Goal: Communication & Community: Answer question/provide support

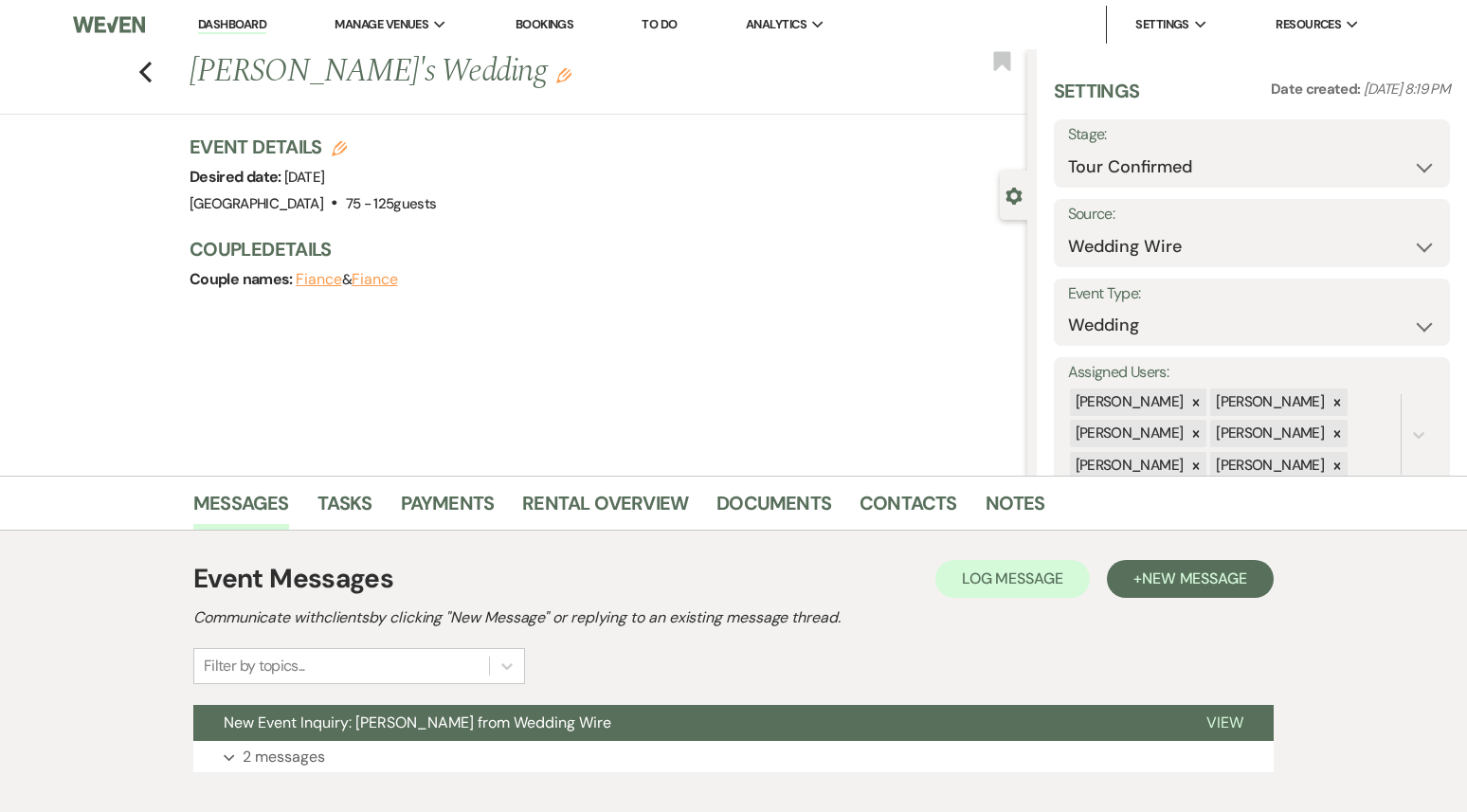
select select "4"
select select "3"
click at [557, 737] on button "New Event Inquiry: [PERSON_NAME] from Wedding Wire" at bounding box center [685, 722] width 983 height 36
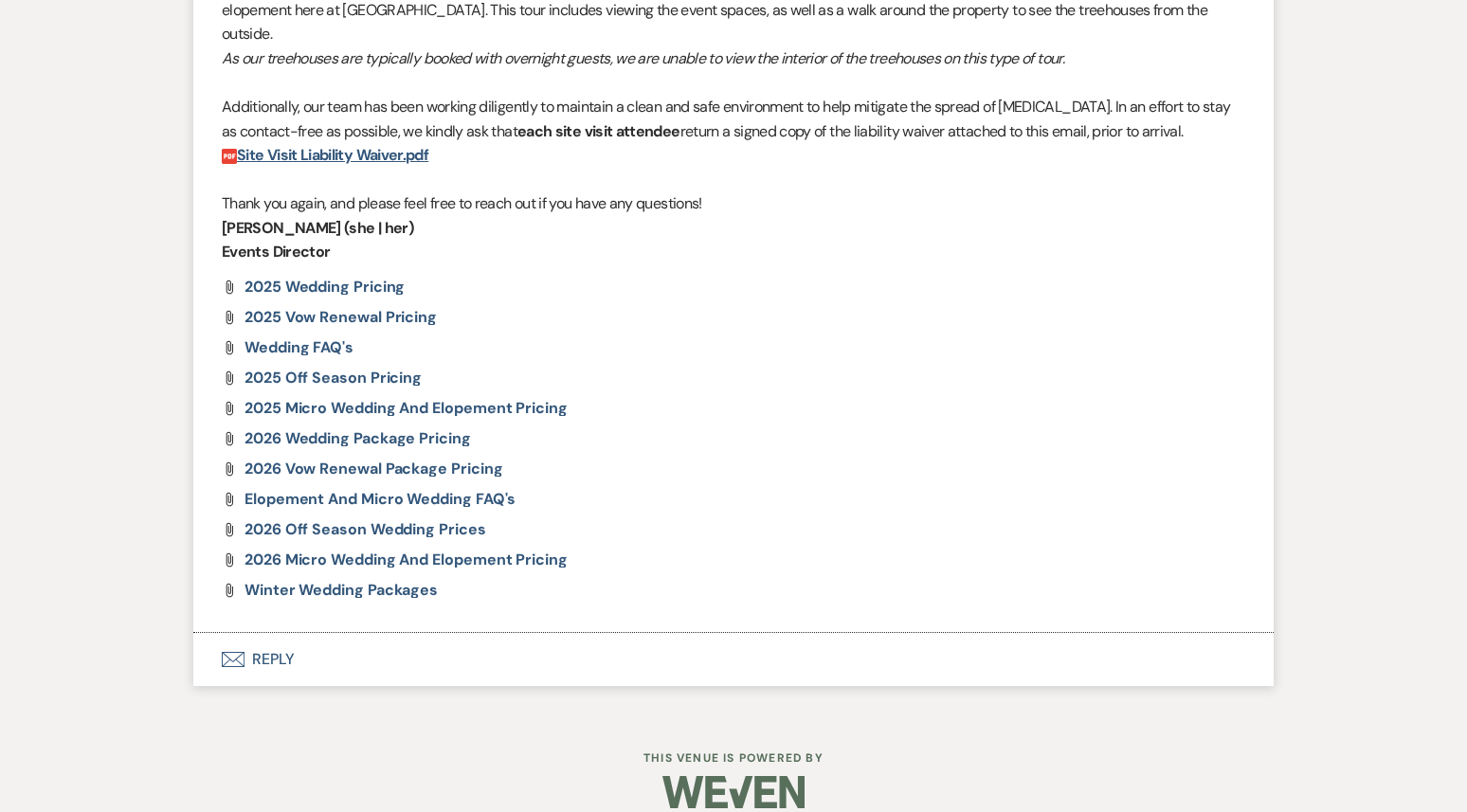
click at [561, 654] on button "Envelope Reply" at bounding box center [733, 659] width 1080 height 53
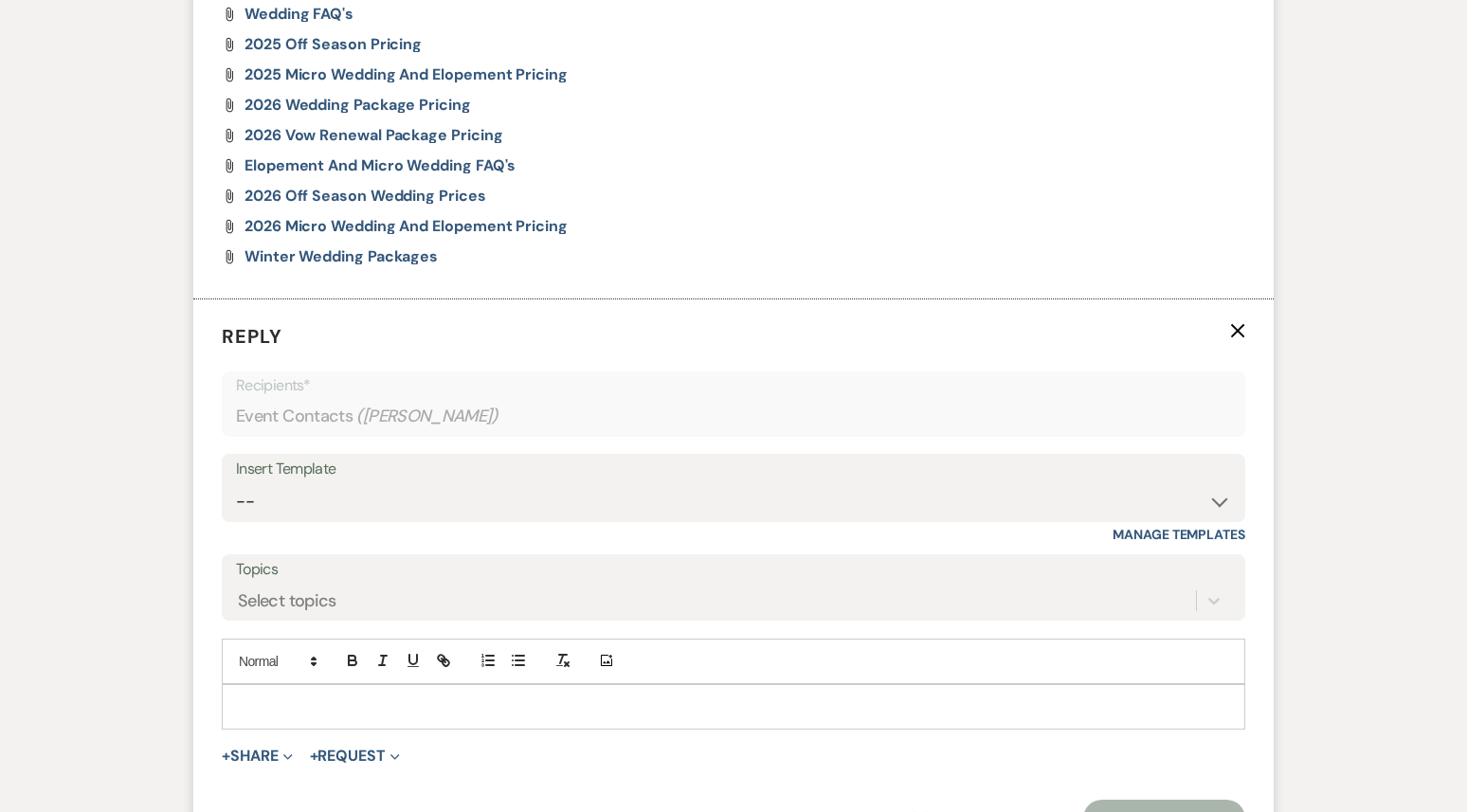
scroll to position [2851, 0]
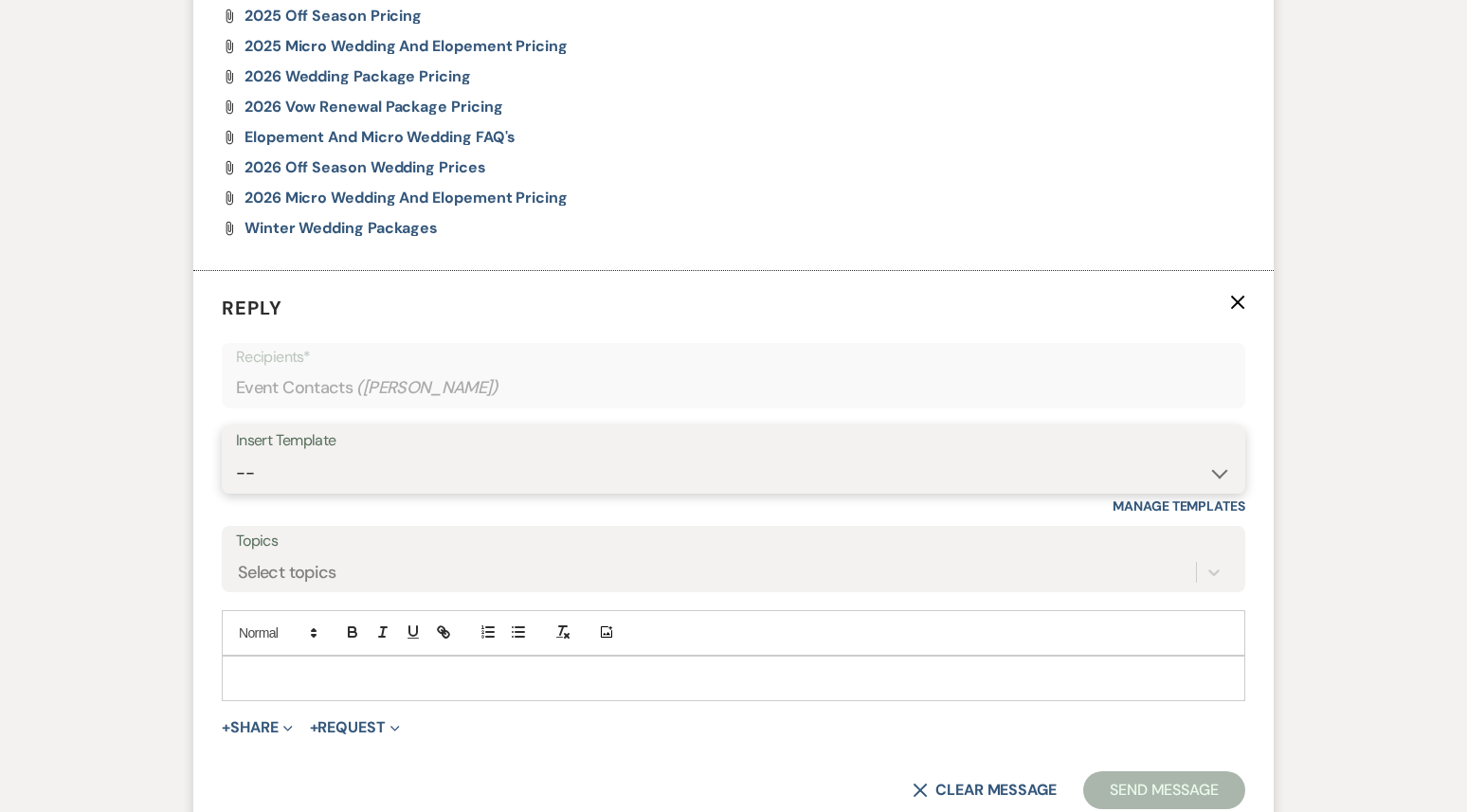
click at [484, 454] on select "-- Weven Planning Portal Introduction (Booked Events) 1st planning email ([PERS…" at bounding box center [733, 473] width 995 height 37
select select "886"
click at [236, 454] on select "-- Weven Planning Portal Introduction (Booked Events) 1st planning email ([PERS…" at bounding box center [733, 473] width 995 height 37
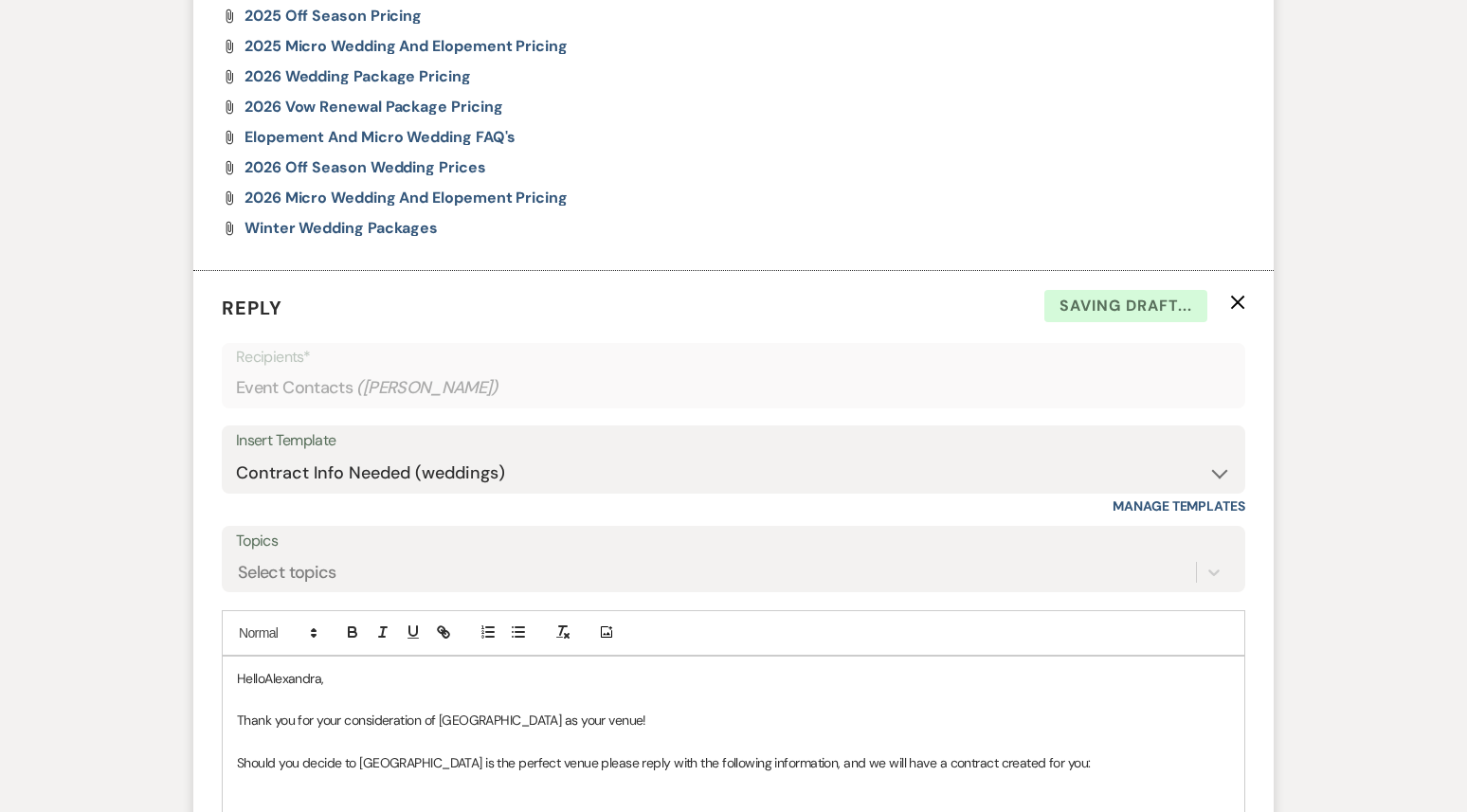
click at [260, 668] on p "HelloAlexandra," at bounding box center [733, 679] width 993 height 21
click at [341, 668] on p "Hello [PERSON_NAME]," at bounding box center [733, 679] width 993 height 21
drag, startPoint x: 640, startPoint y: 701, endPoint x: 233, endPoint y: 707, distance: 407.0
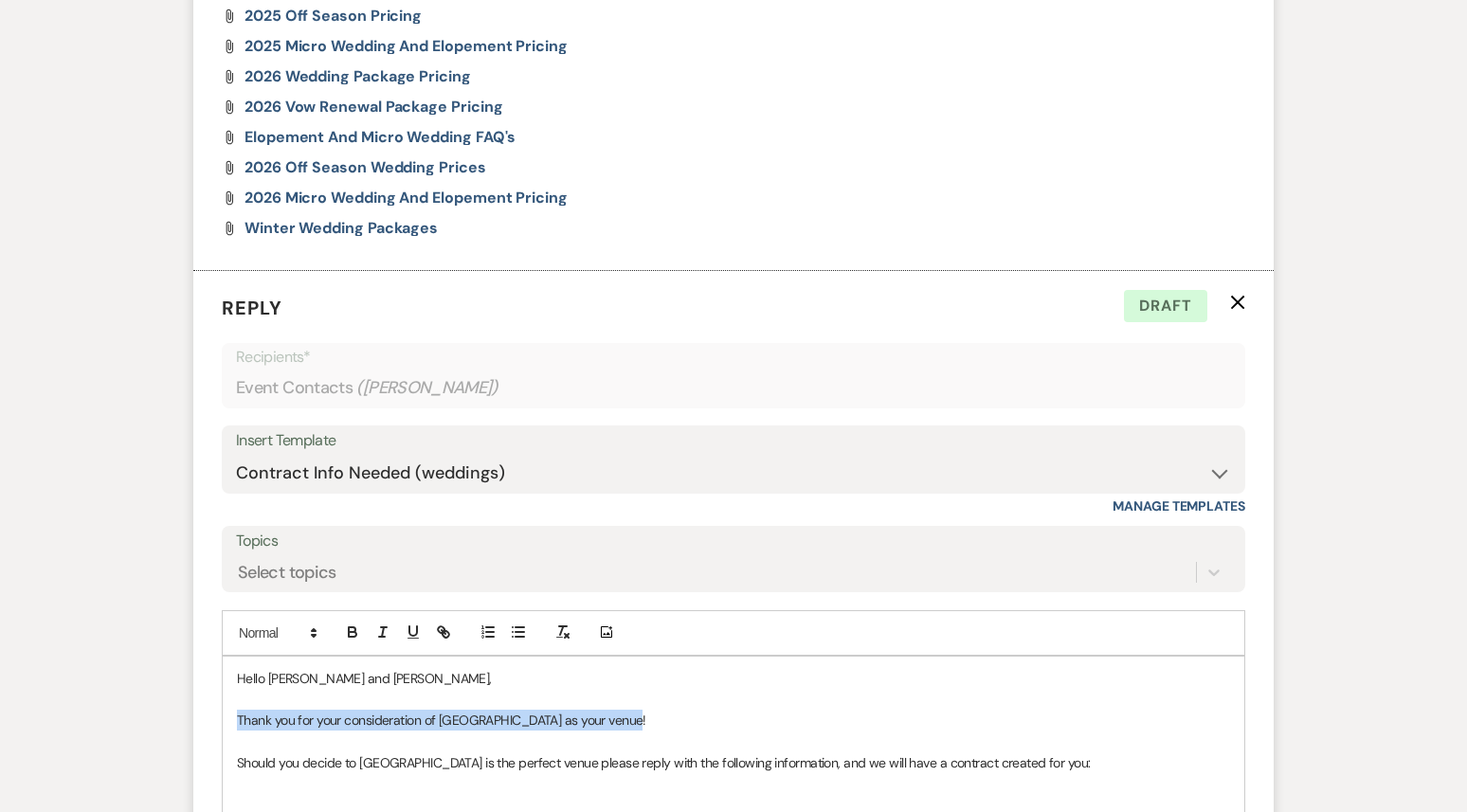
drag, startPoint x: 636, startPoint y: 696, endPoint x: 225, endPoint y: 687, distance: 411.1
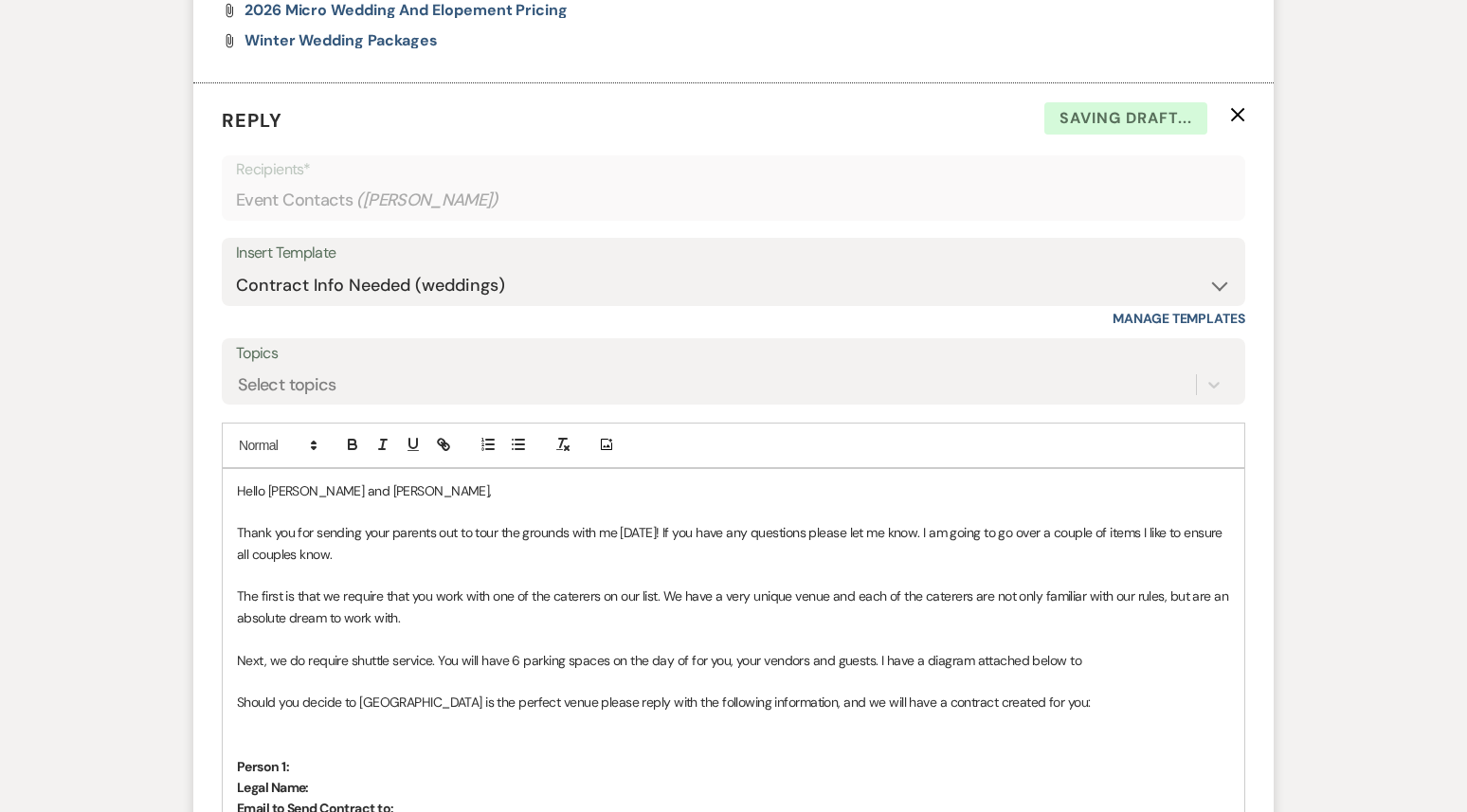
scroll to position [3040, 0]
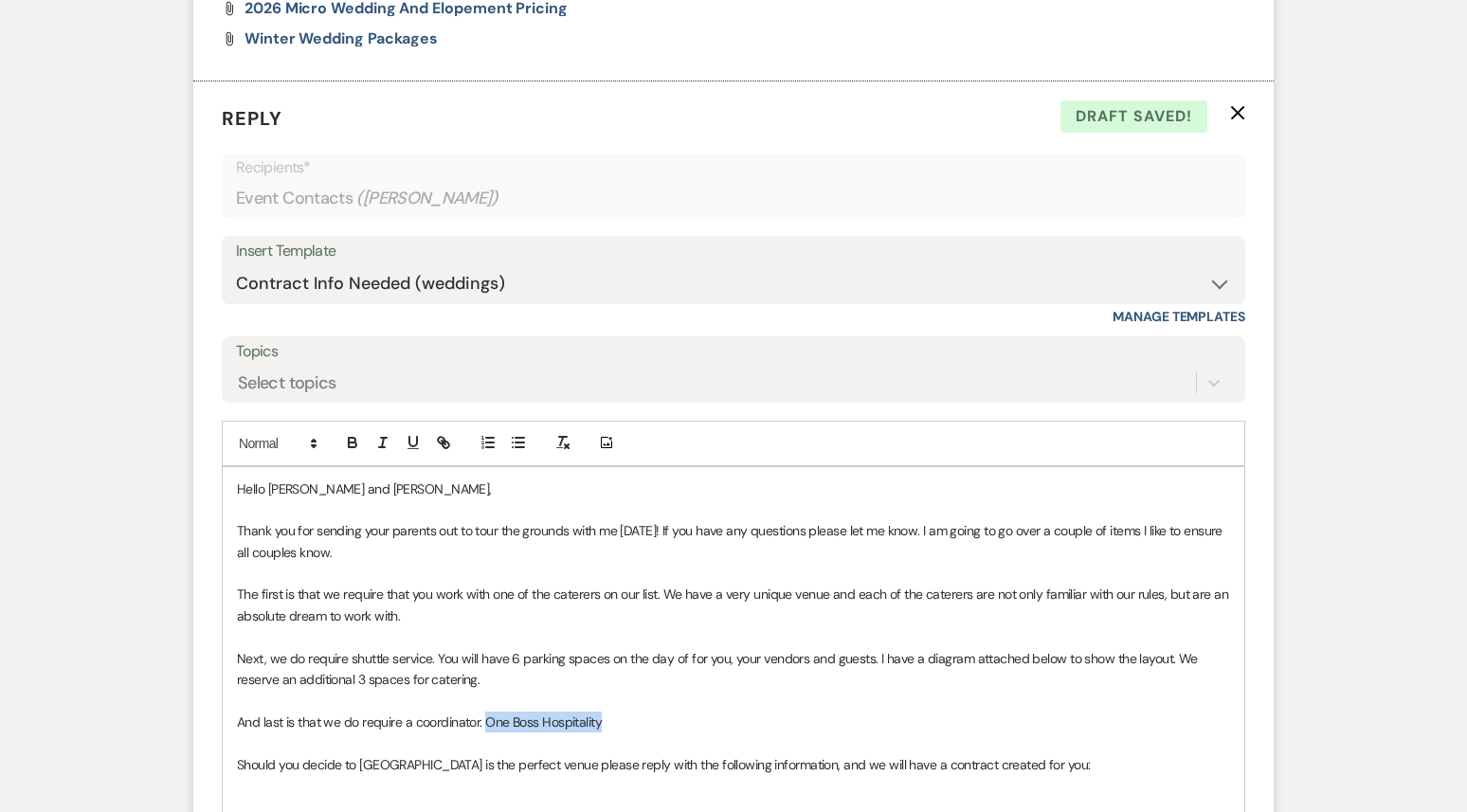
drag, startPoint x: 484, startPoint y: 696, endPoint x: 603, endPoint y: 702, distance: 119.2
click at [603, 711] on p "And last is that we do require a coordinator. One Boss Hospitality" at bounding box center [733, 722] width 993 height 21
click at [447, 434] on icon "button" at bounding box center [444, 443] width 17 height 17
paste input "[URL][DOMAIN_NAME]"
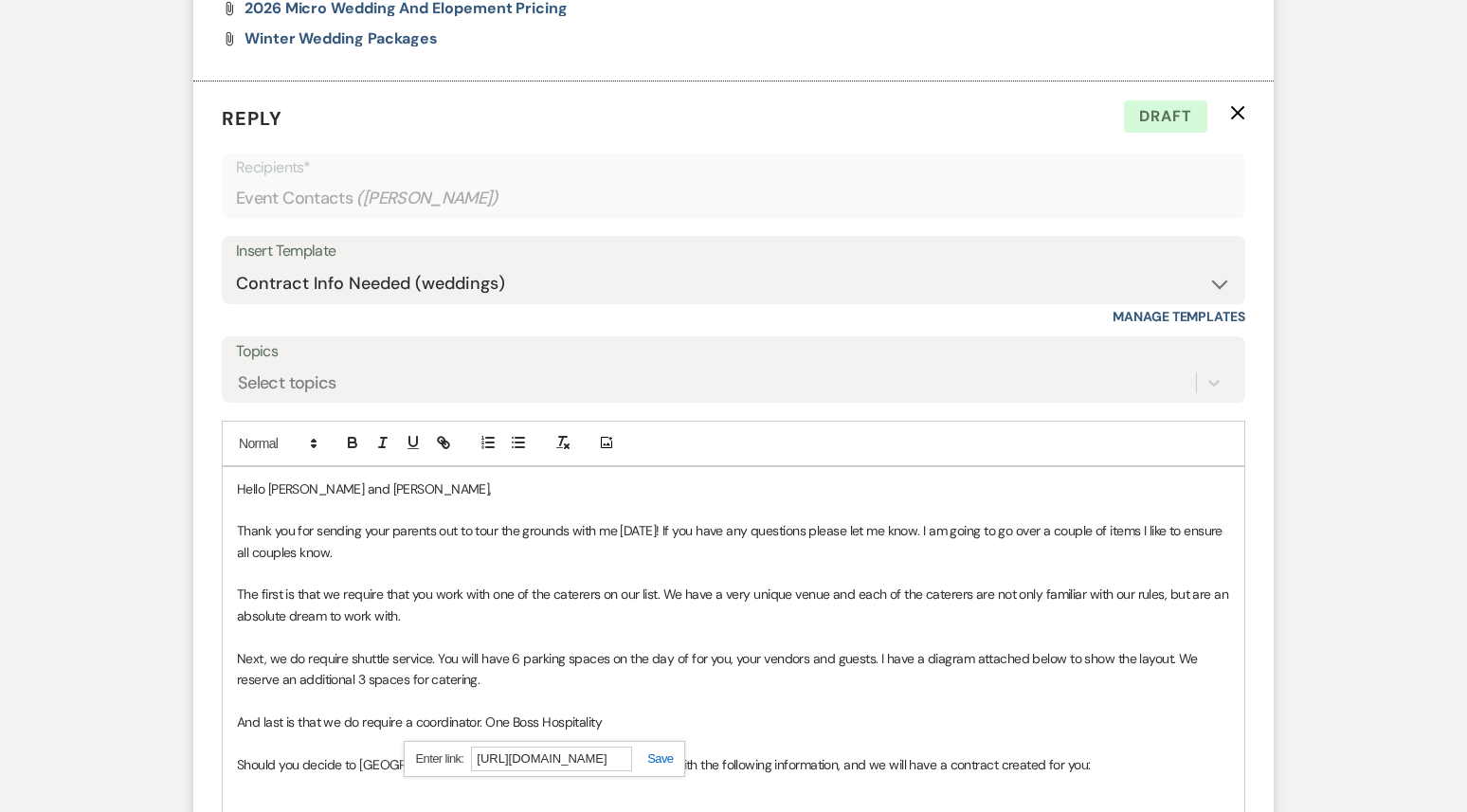
type input "[URL][DOMAIN_NAME]"
click at [659, 751] on link at bounding box center [653, 758] width 41 height 14
click at [633, 711] on p "And last is that we do require a coordinator. One Boss Hospitality" at bounding box center [733, 722] width 993 height 21
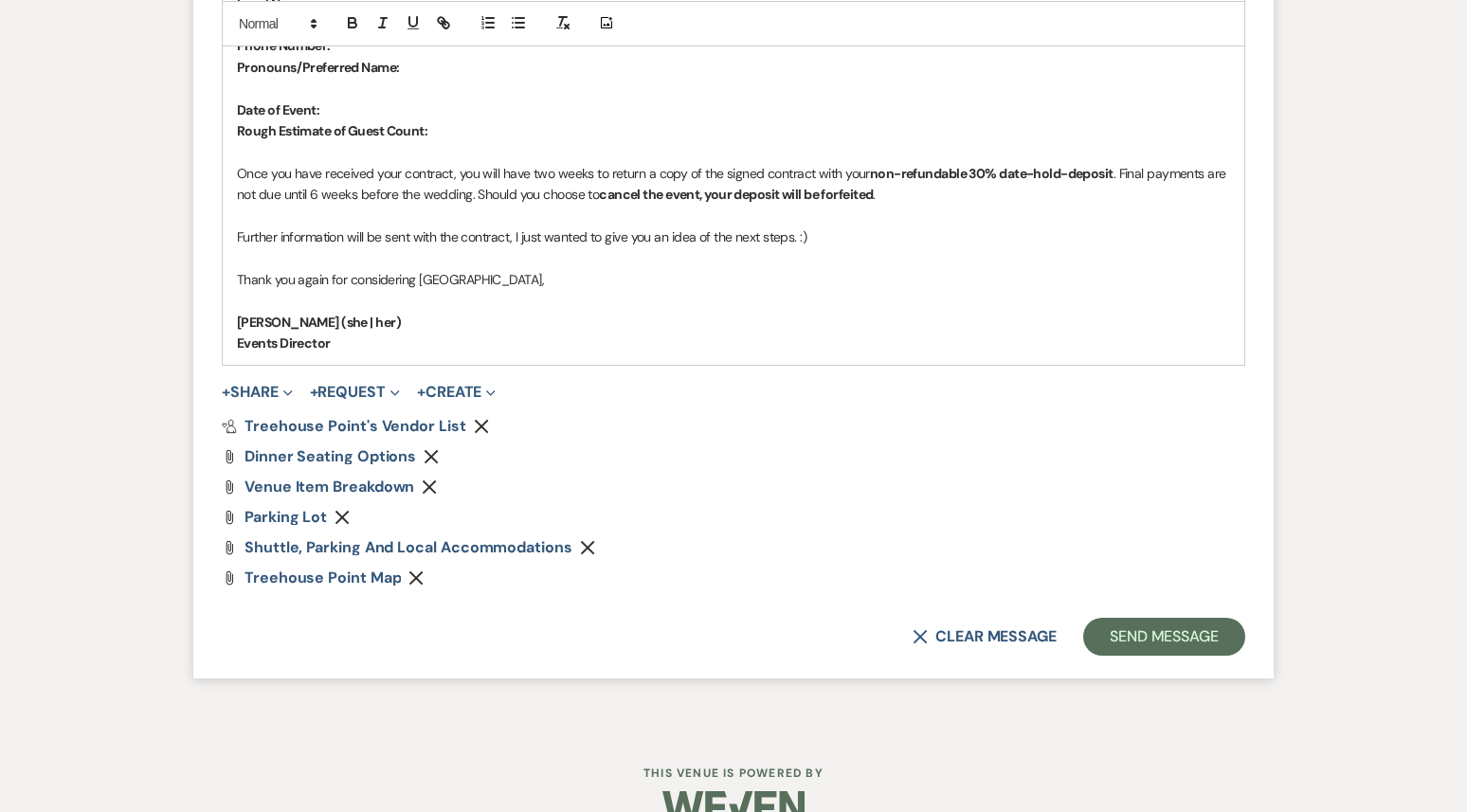
scroll to position [4092, 0]
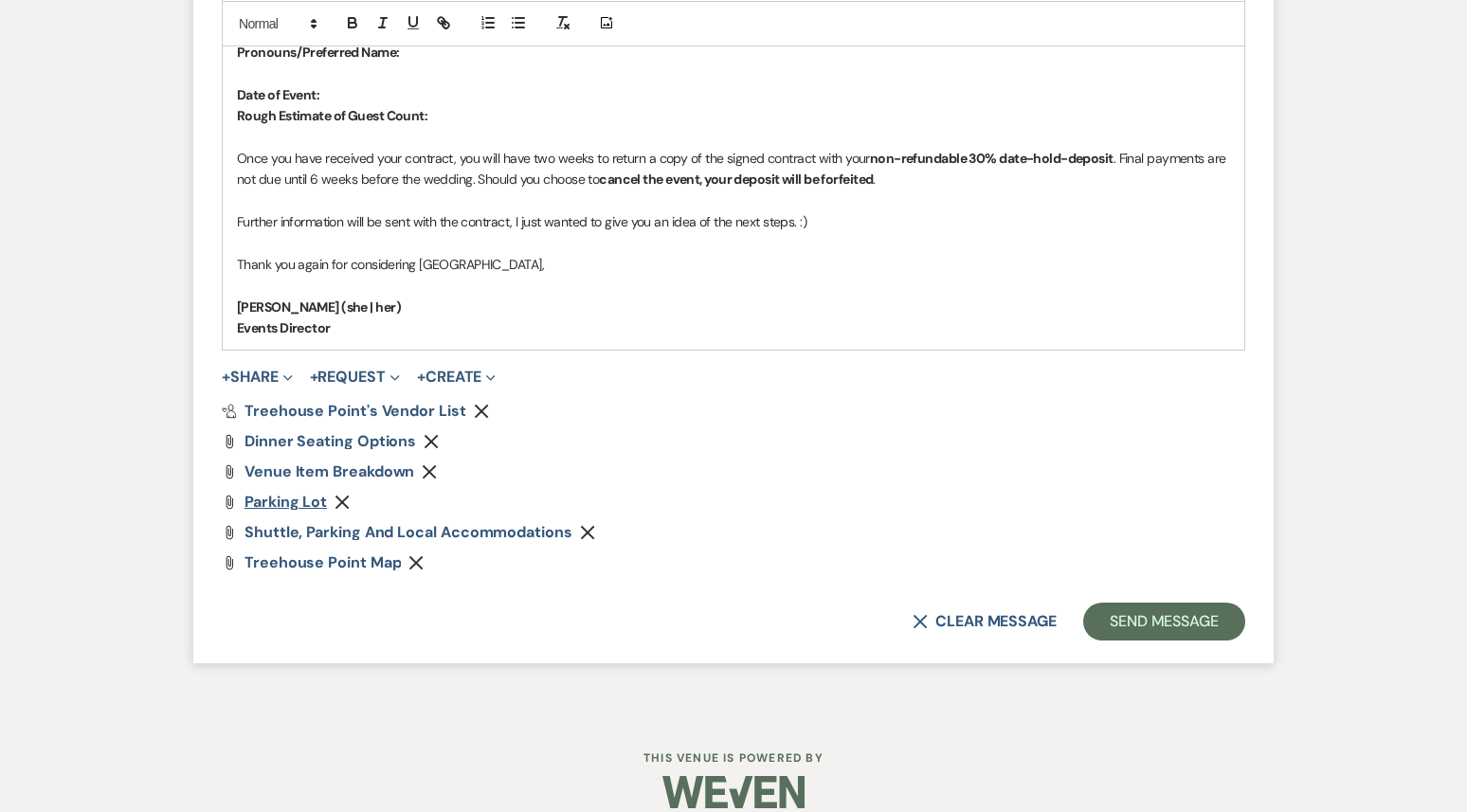
click at [286, 492] on span "Parking Lot" at bounding box center [285, 502] width 82 height 20
click at [1157, 603] on button "Send Message" at bounding box center [1164, 621] width 162 height 38
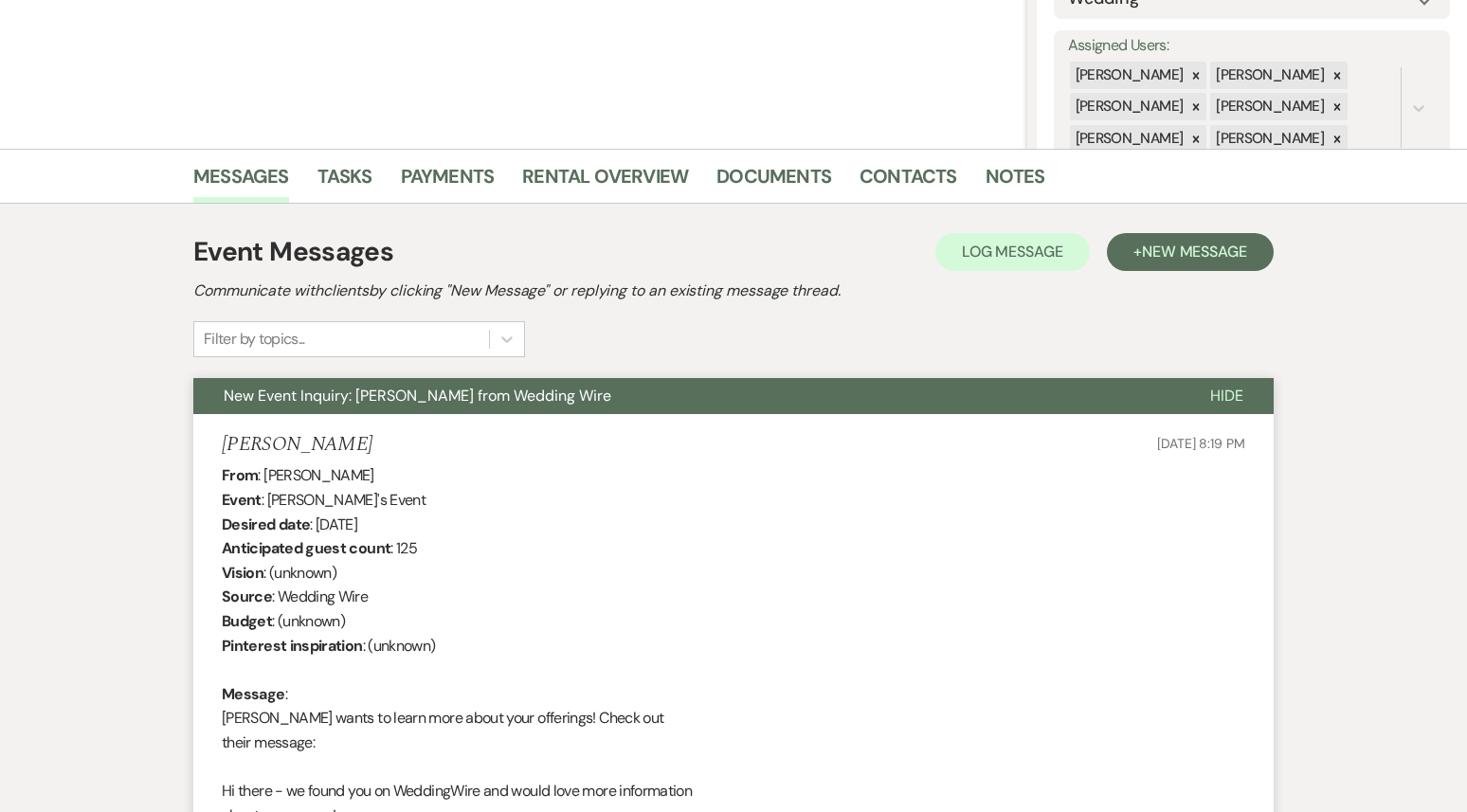
scroll to position [0, 0]
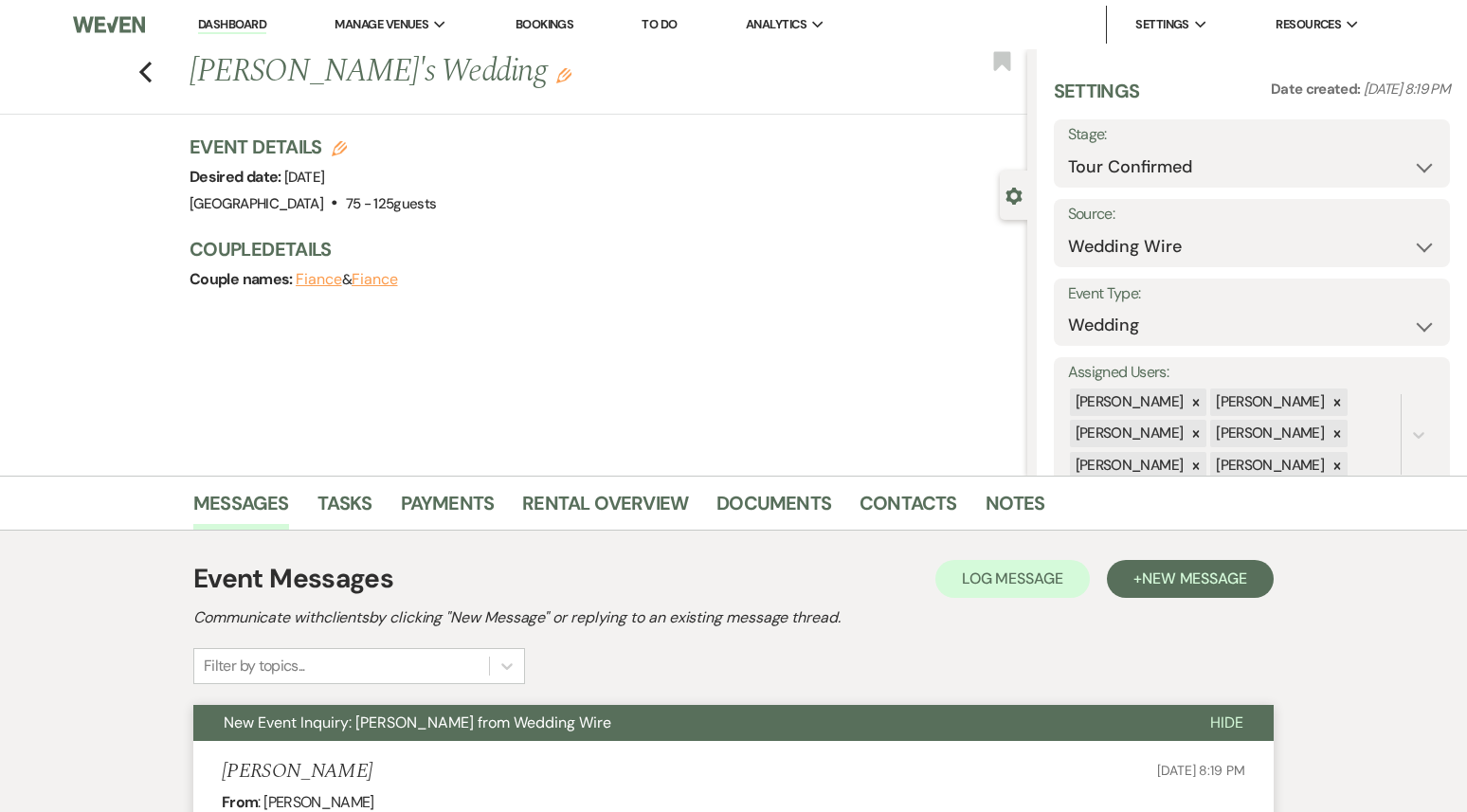
click at [240, 43] on li "Dashboard" at bounding box center [232, 24] width 87 height 38
click at [235, 25] on link "Dashboard" at bounding box center [232, 25] width 69 height 18
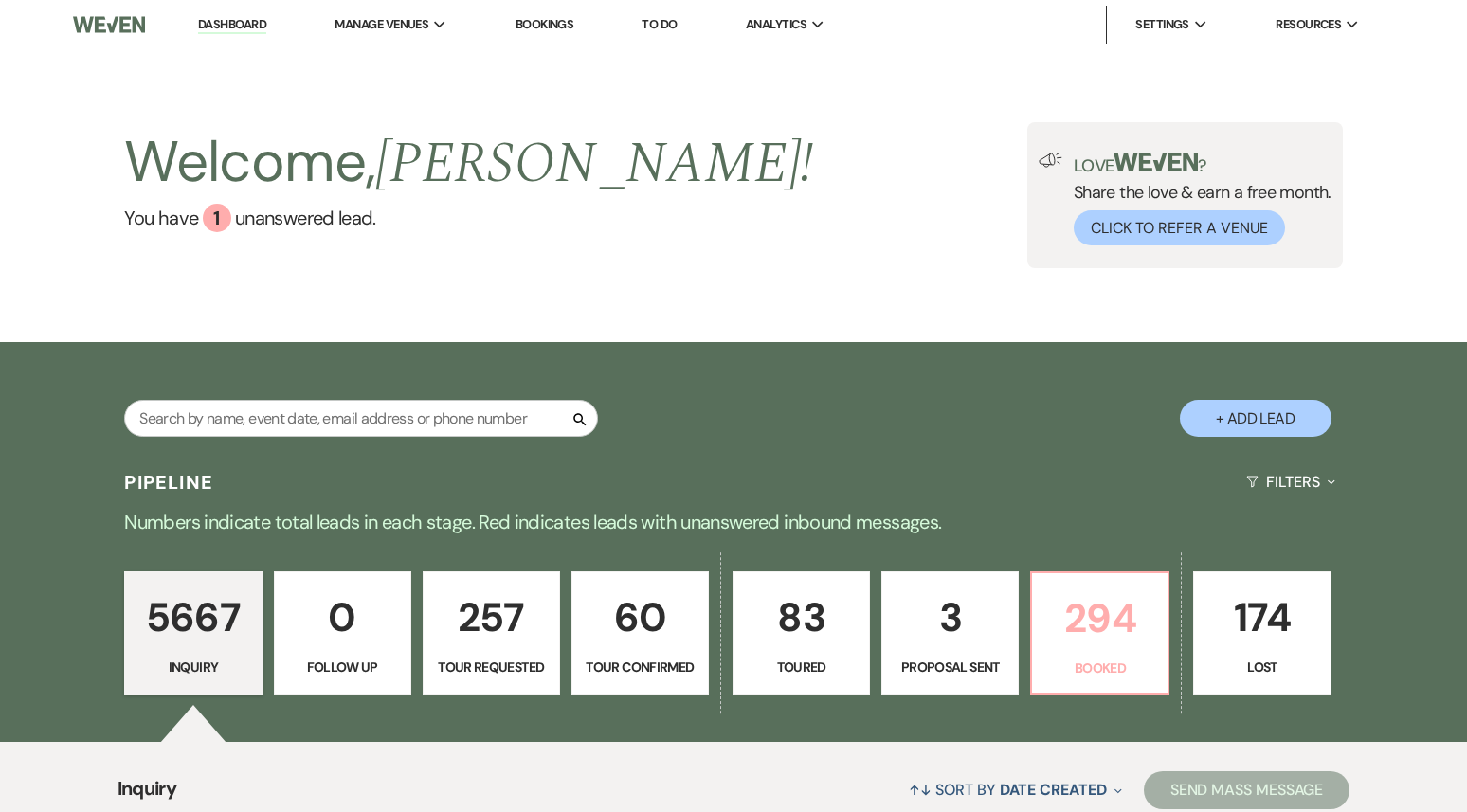
click at [1099, 617] on p "294" at bounding box center [1100, 619] width 113 height 64
